Goal: Task Accomplishment & Management: Manage account settings

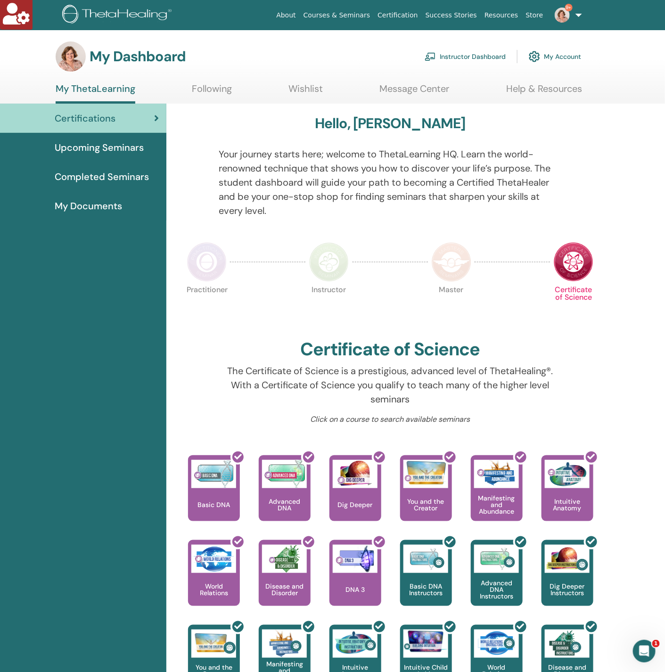
click at [577, 16] on link "9+" at bounding box center [566, 15] width 39 height 30
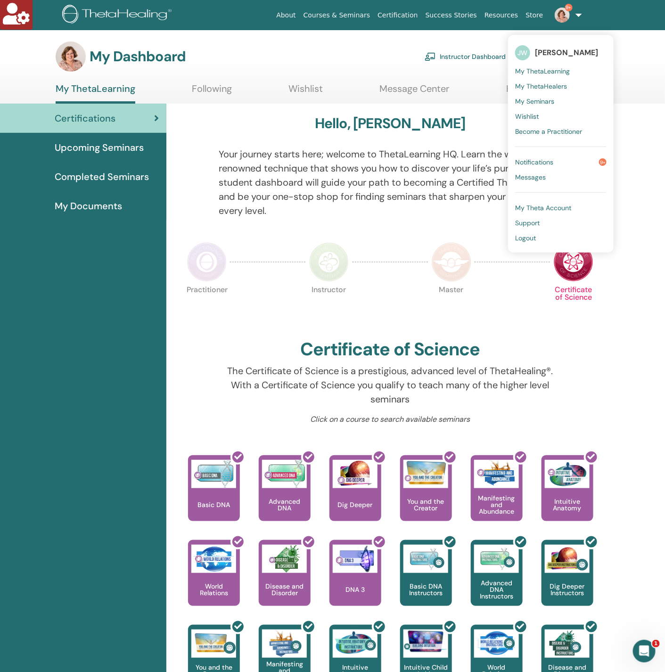
click at [467, 57] on link "Instructor Dashboard" at bounding box center [465, 56] width 81 height 21
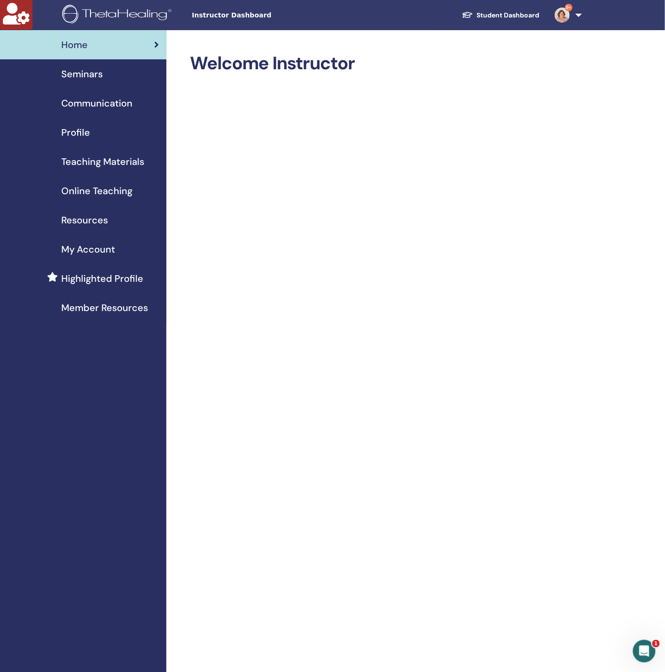
click at [104, 69] on div "Seminars" at bounding box center [83, 74] width 151 height 14
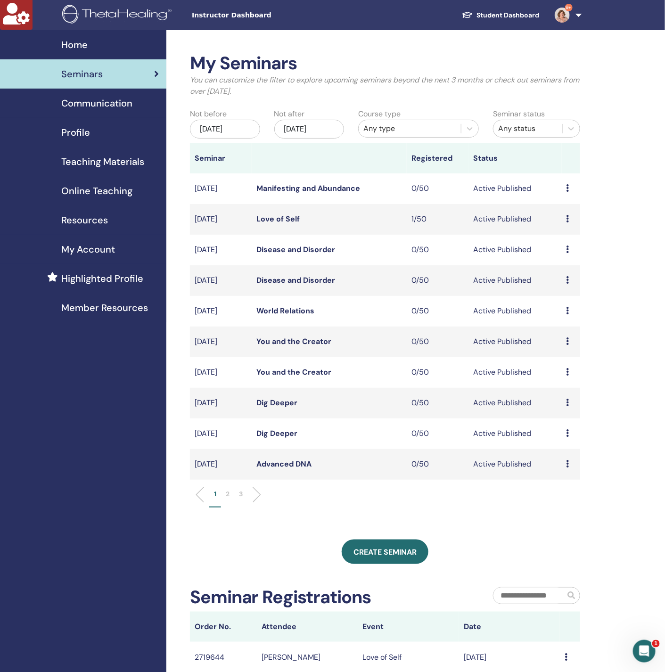
click at [567, 464] on icon at bounding box center [568, 464] width 3 height 8
click at [551, 517] on p "Cancel" at bounding box center [565, 514] width 36 height 11
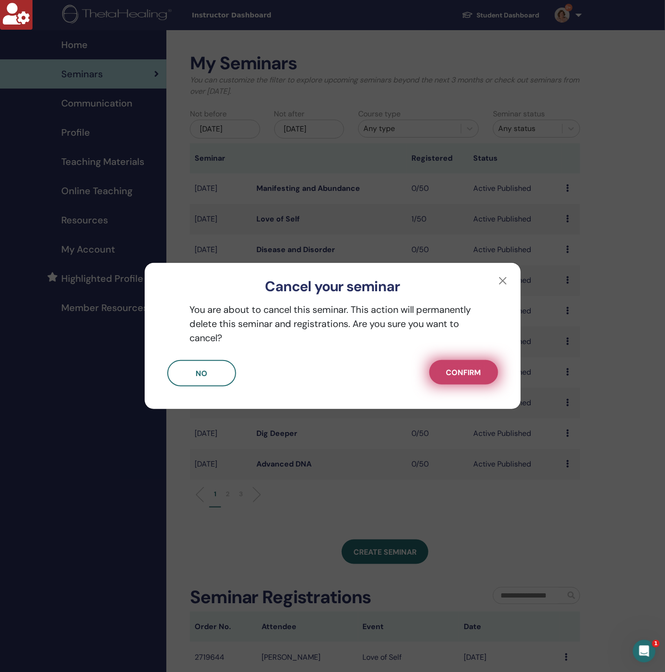
click at [461, 378] on button "Confirm" at bounding box center [463, 372] width 69 height 25
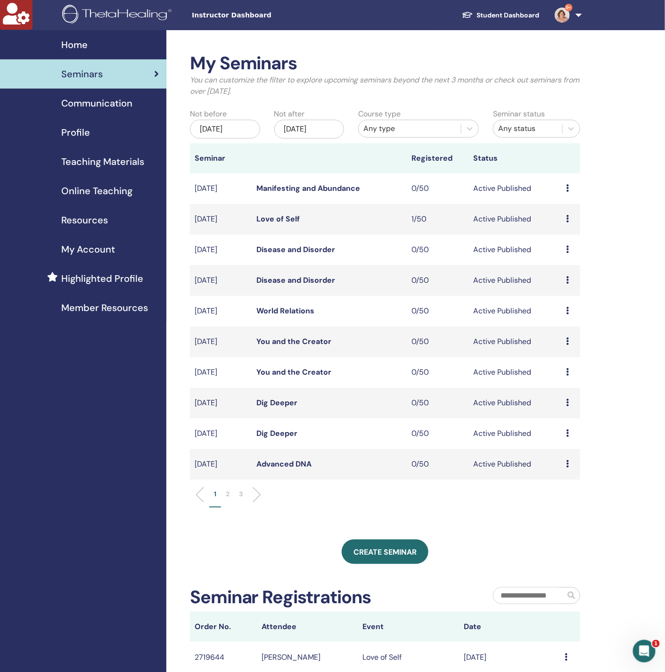
click at [567, 467] on icon at bounding box center [568, 464] width 3 height 8
click at [558, 521] on p "Cancel" at bounding box center [564, 516] width 36 height 11
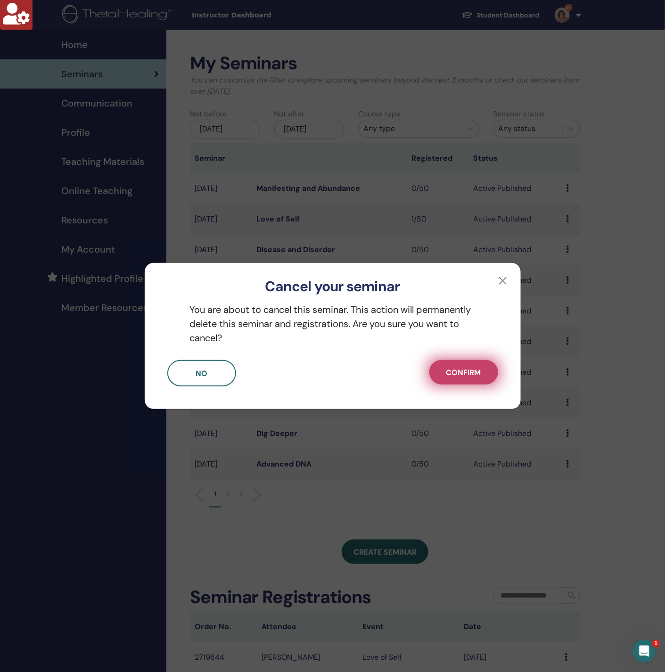
click at [476, 377] on span "Confirm" at bounding box center [463, 373] width 35 height 10
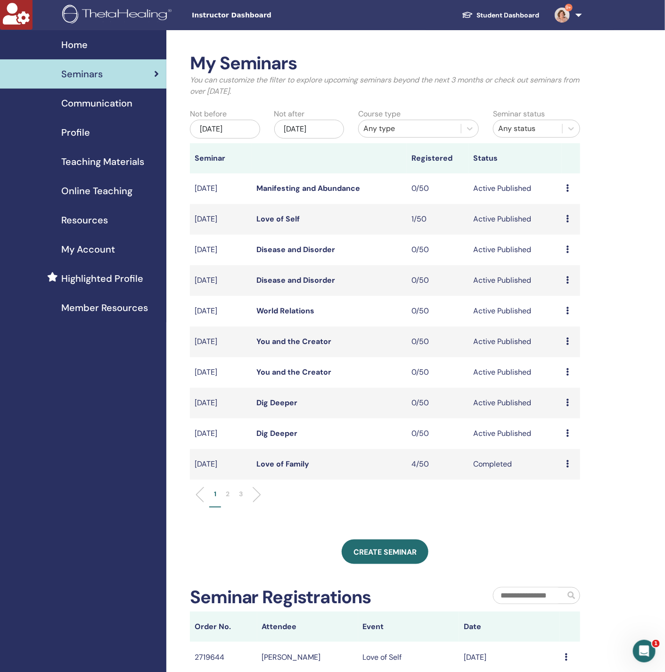
click at [285, 218] on link "Love of Self" at bounding box center [277, 219] width 43 height 10
click at [568, 14] on img at bounding box center [562, 15] width 15 height 15
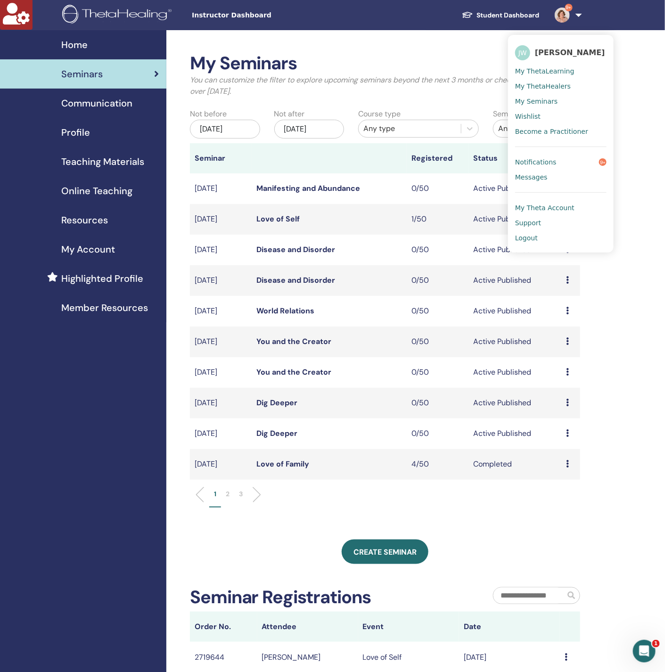
click at [568, 14] on img at bounding box center [562, 15] width 15 height 15
